Goal: Task Accomplishment & Management: Manage account settings

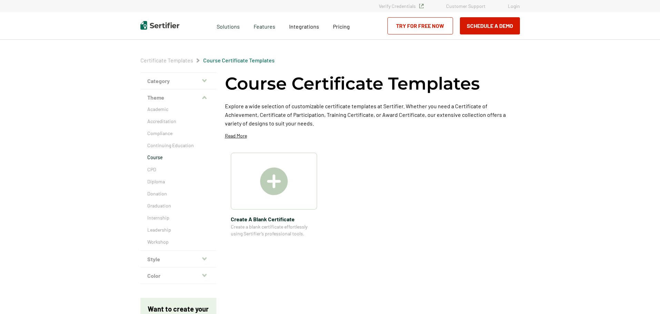
click at [514, 7] on link "Login" at bounding box center [514, 6] width 12 height 6
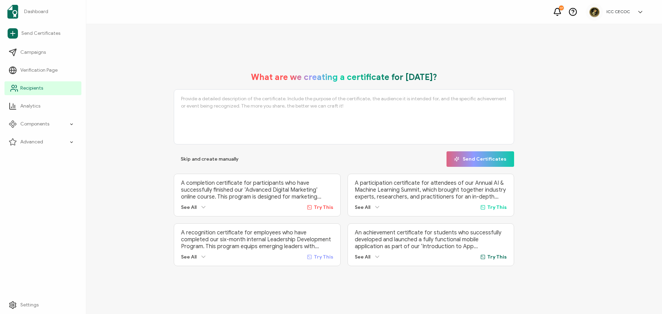
click at [33, 90] on span "Recipients" at bounding box center [31, 88] width 23 height 7
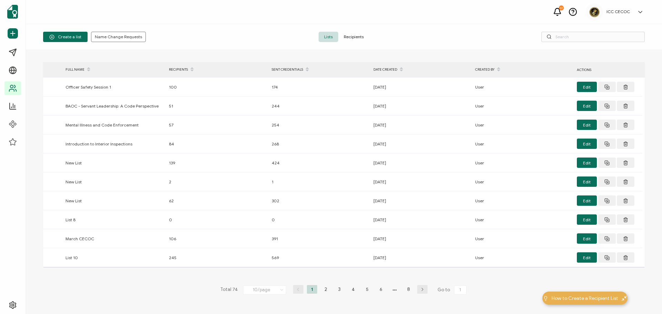
click at [346, 37] on span "Recipients" at bounding box center [353, 37] width 31 height 10
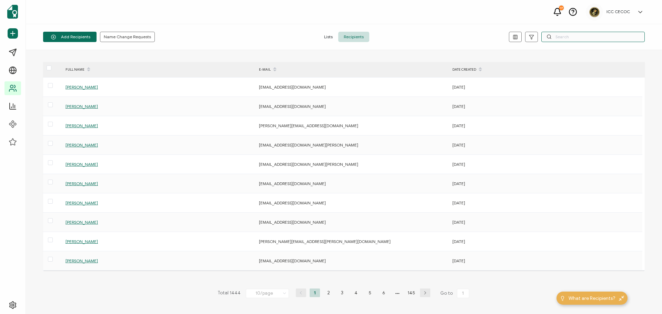
click at [561, 39] on input "text" at bounding box center [593, 37] width 103 height 10
click at [561, 38] on input "text" at bounding box center [593, 37] width 103 height 10
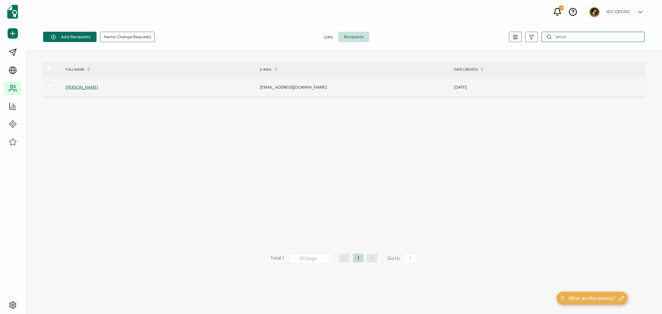
type input "amoli"
click at [83, 87] on span "Alejandra Molina" at bounding box center [82, 87] width 32 height 5
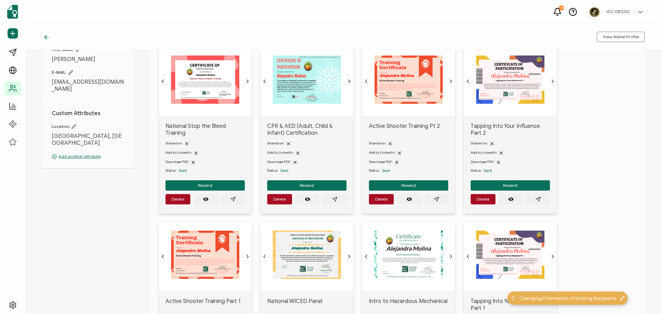
scroll to position [34, 0]
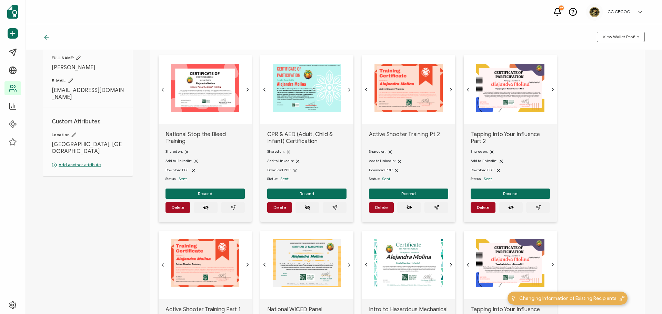
click at [590, 225] on div "National Stop the Bleed Training Shared on: Add to LinkedIn: Download PDF: Stat…" at bounding box center [402, 318] width 486 height 526
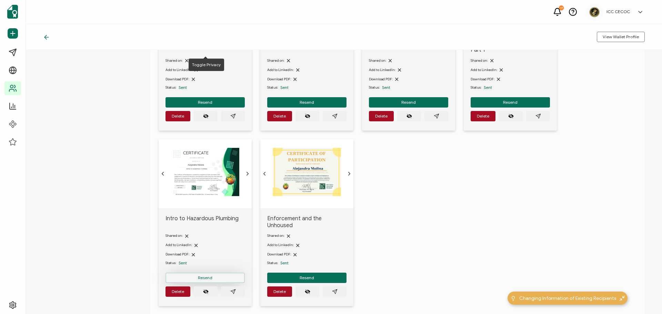
scroll to position [368, 0]
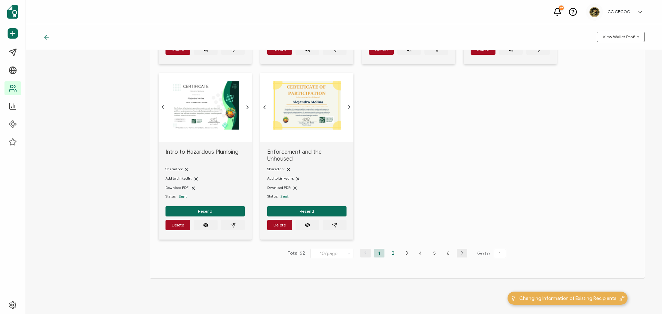
click at [389, 249] on li "2" at bounding box center [393, 253] width 10 height 9
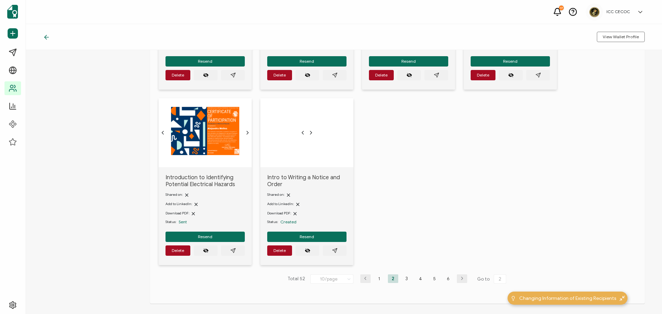
scroll to position [375, 0]
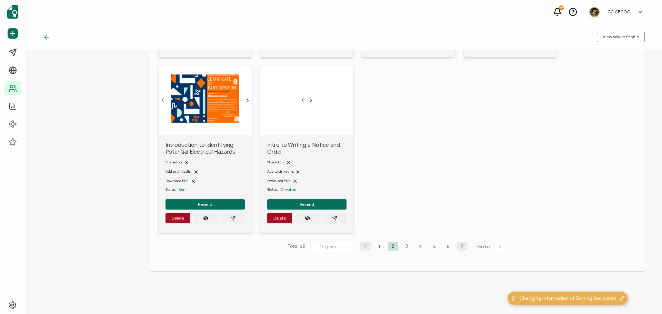
click at [405, 245] on li "3" at bounding box center [407, 246] width 10 height 9
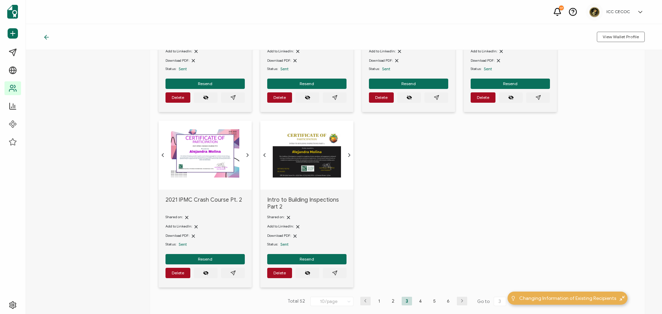
scroll to position [368, 0]
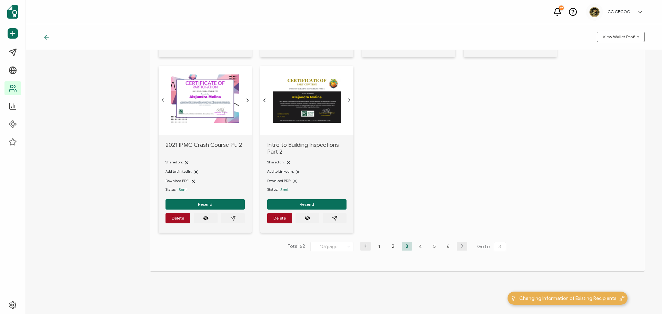
click at [416, 249] on li "4" at bounding box center [421, 246] width 10 height 9
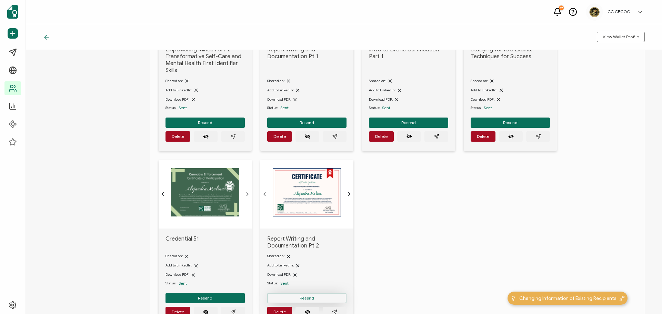
scroll to position [345, 0]
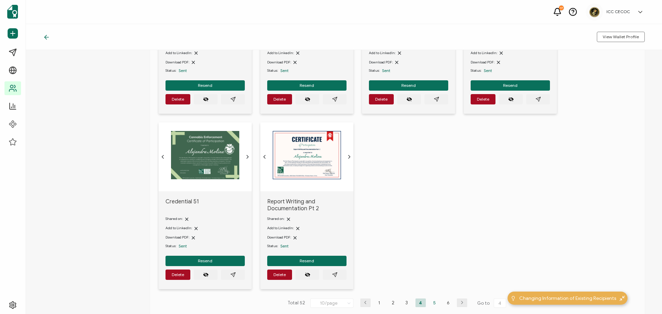
click at [433, 304] on li "5" at bounding box center [434, 303] width 10 height 9
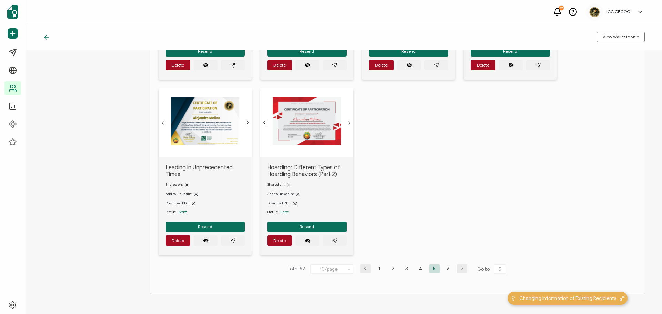
scroll to position [379, 0]
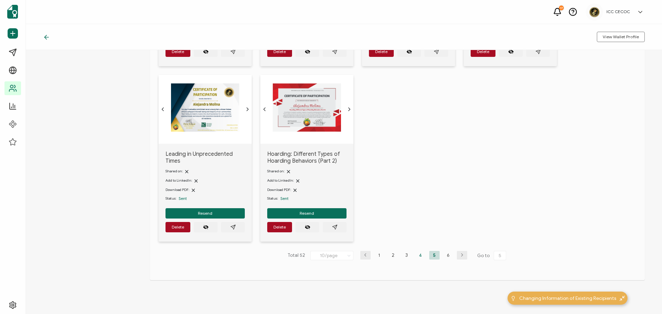
click at [419, 257] on li "4" at bounding box center [421, 255] width 10 height 9
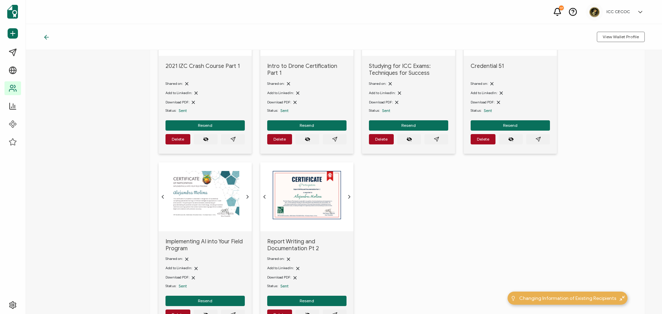
scroll to position [345, 0]
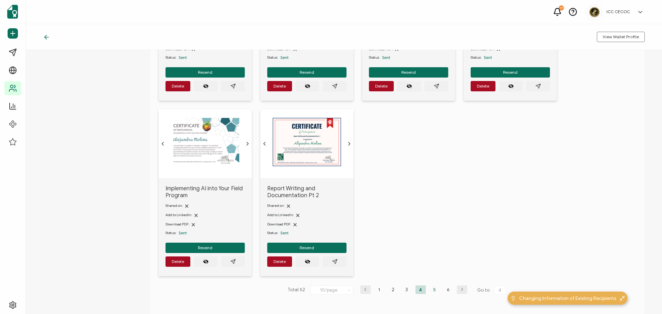
click at [434, 290] on li "5" at bounding box center [434, 290] width 10 height 9
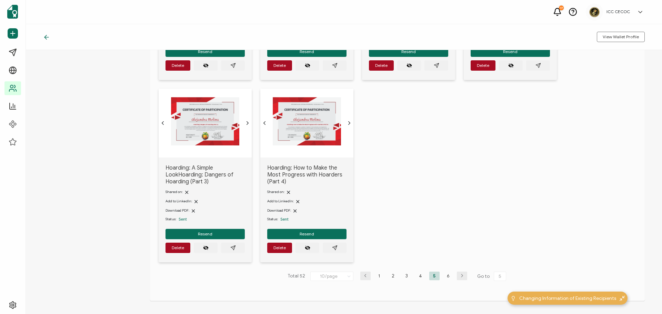
scroll to position [379, 0]
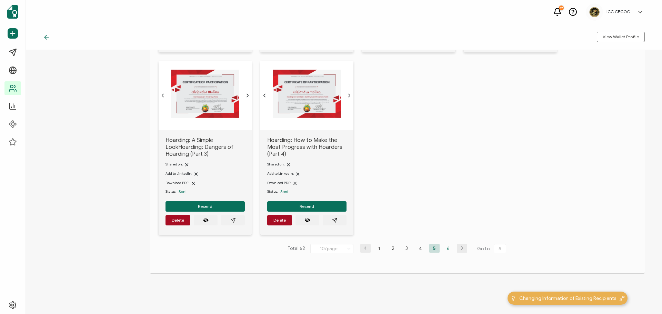
click at [448, 246] on li "6" at bounding box center [448, 248] width 10 height 9
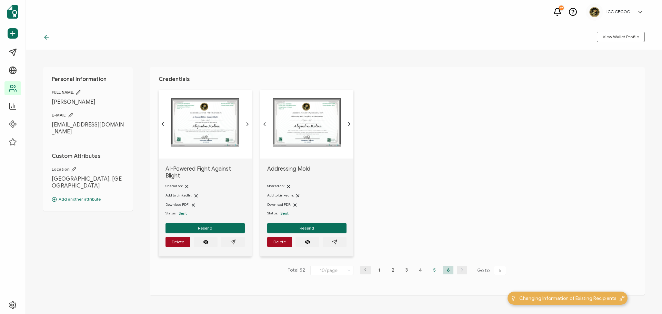
click at [429, 266] on li "5" at bounding box center [434, 270] width 10 height 9
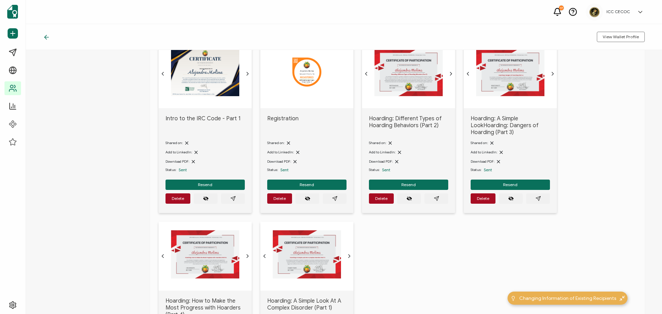
scroll to position [241, 0]
